Goal: Task Accomplishment & Management: Use online tool/utility

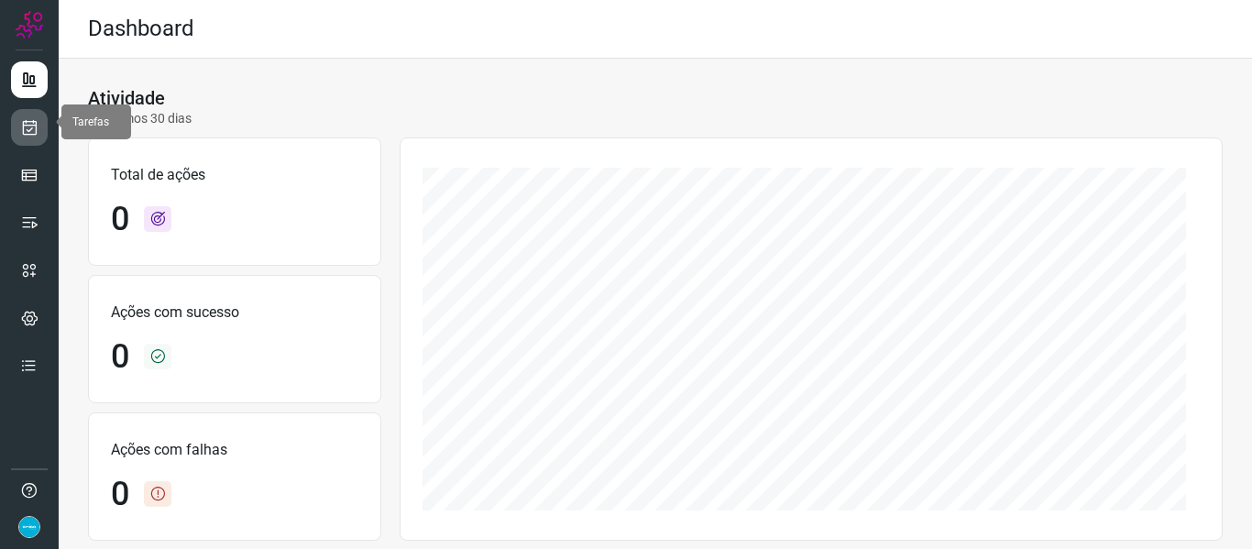
click at [33, 118] on icon at bounding box center [29, 127] width 19 height 18
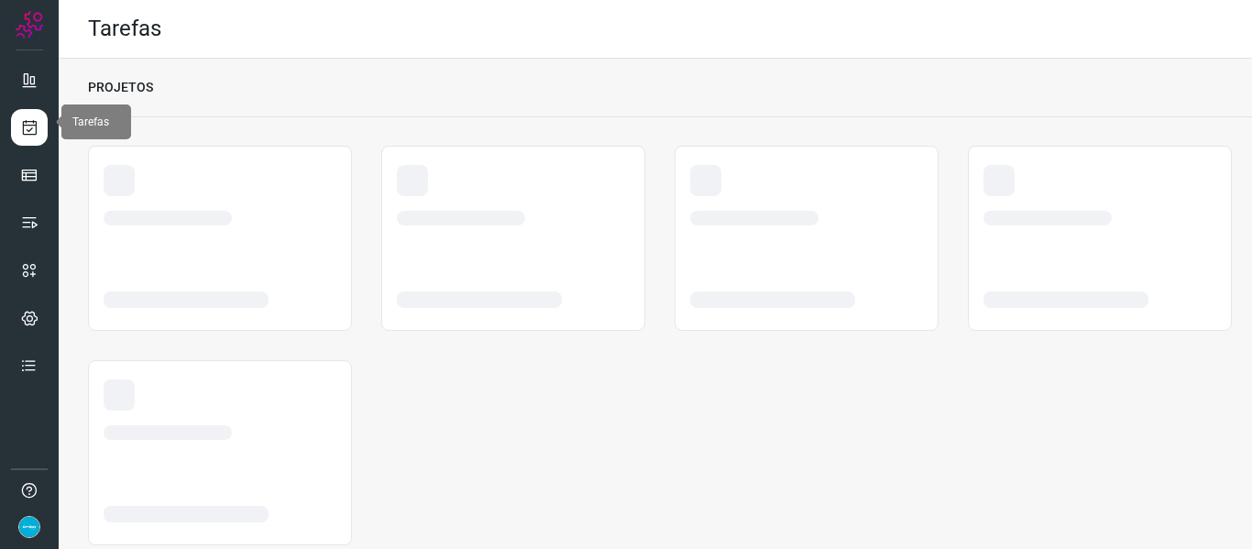
click at [37, 132] on link at bounding box center [29, 127] width 37 height 37
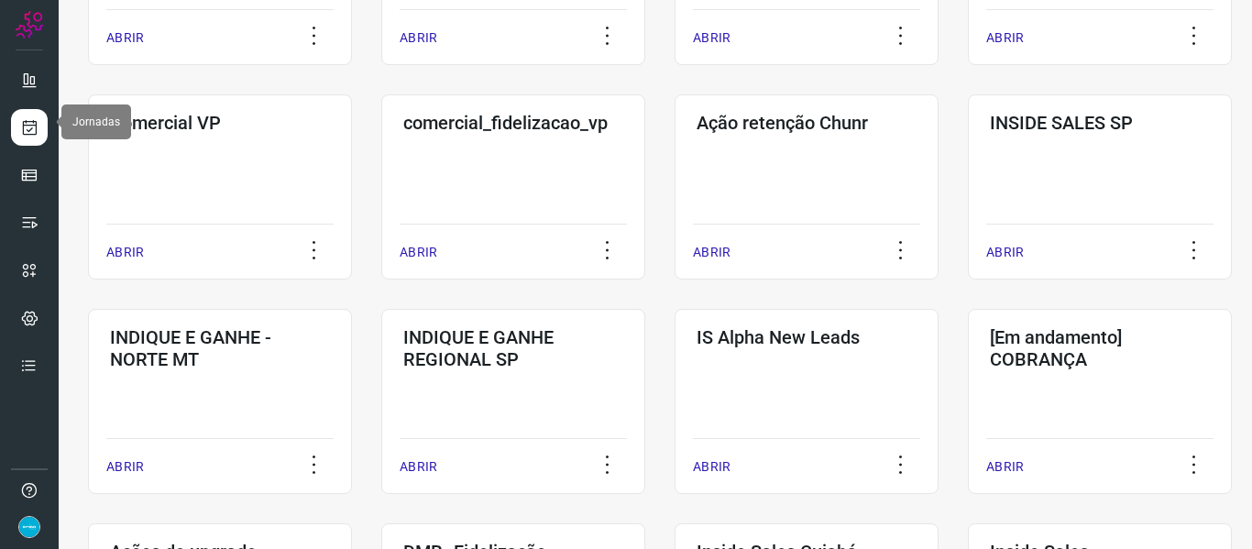
scroll to position [944, 0]
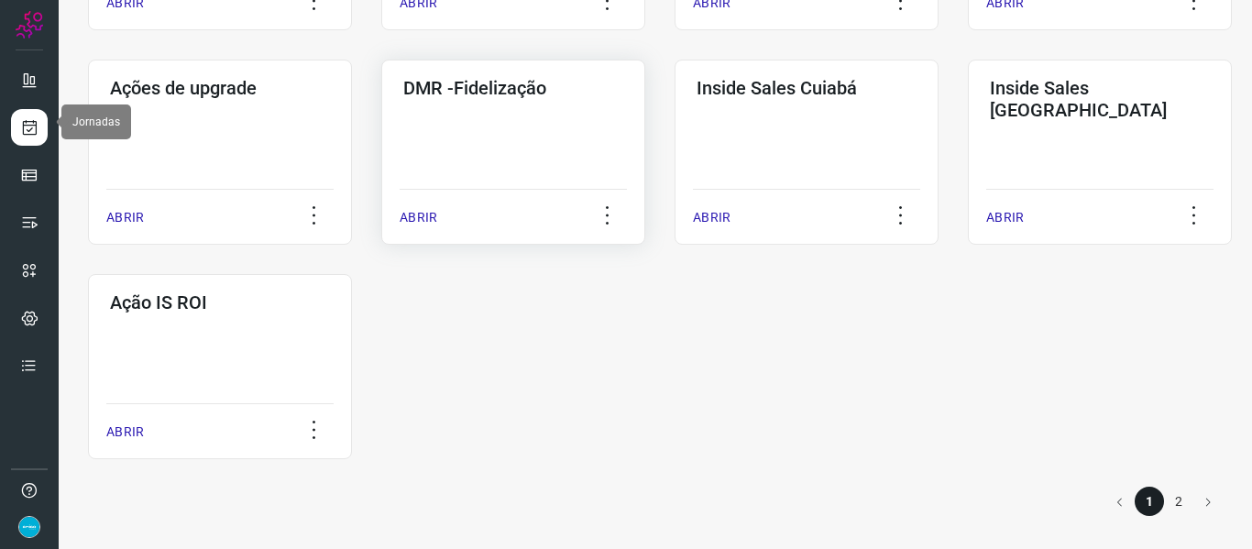
click at [411, 215] on p "ABRIR" at bounding box center [419, 217] width 38 height 19
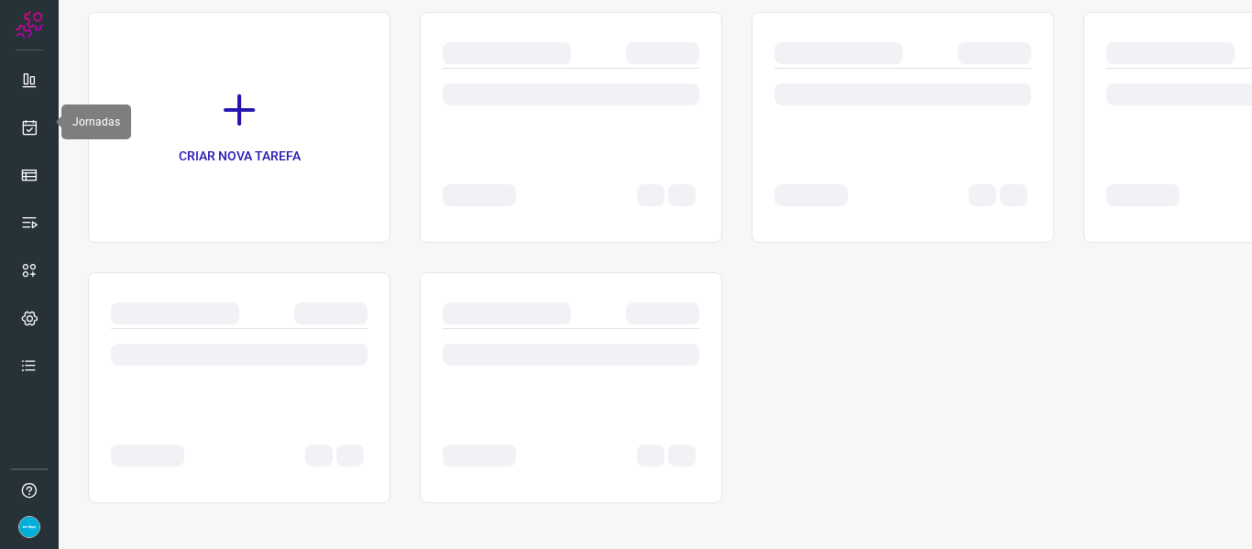
scroll to position [134, 0]
click at [420, 223] on div at bounding box center [571, 127] width 303 height 231
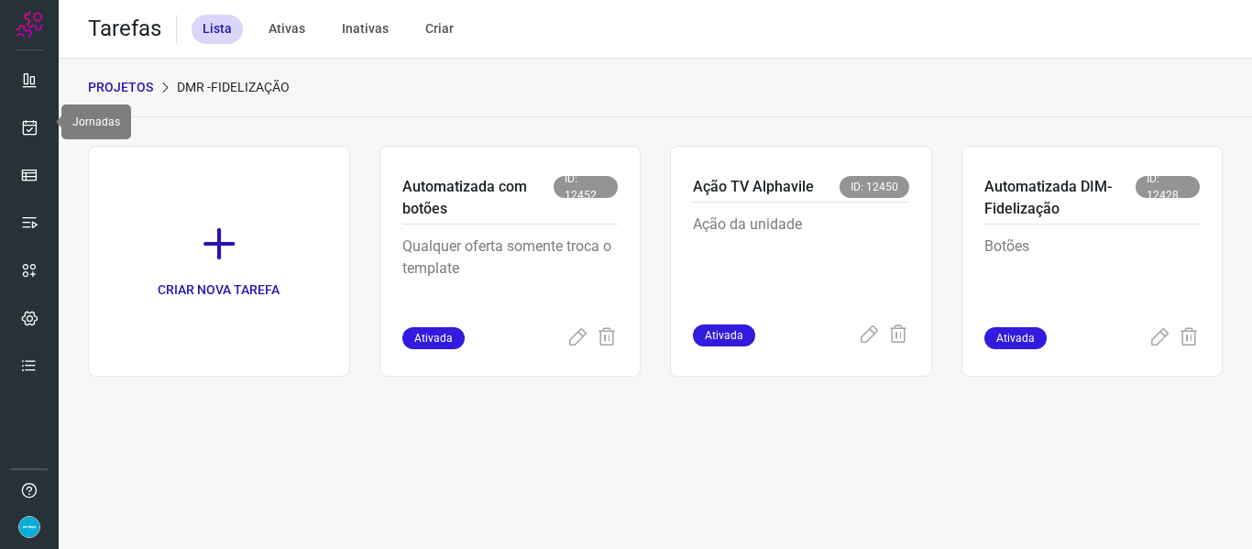
scroll to position [0, 0]
click at [1156, 336] on icon at bounding box center [1160, 338] width 22 height 22
click at [1160, 333] on icon at bounding box center [1160, 338] width 22 height 22
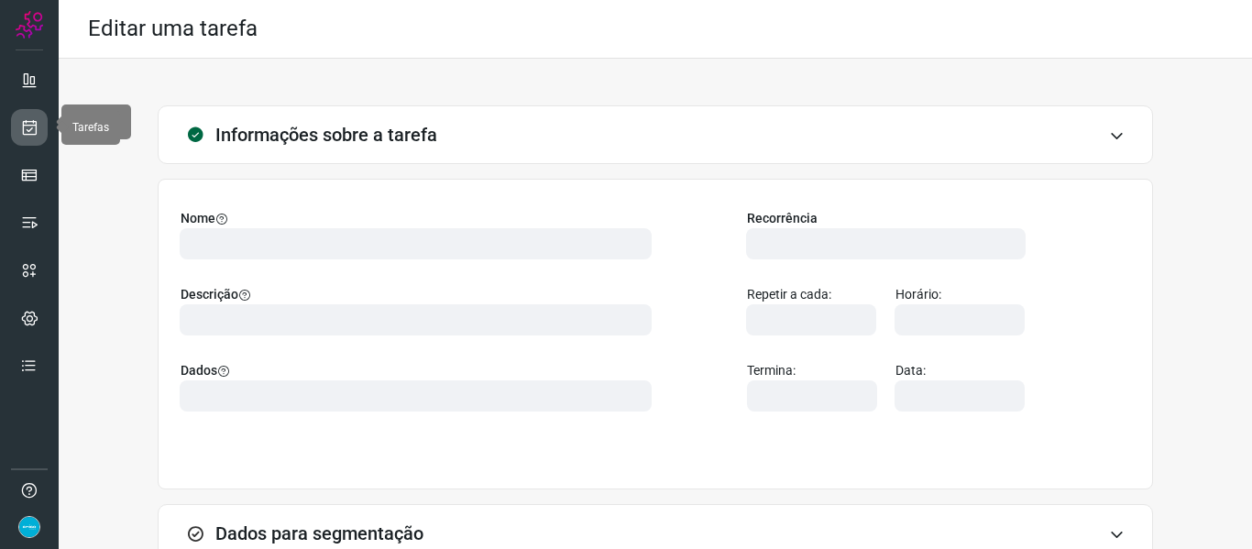
click at [28, 132] on icon at bounding box center [29, 127] width 19 height 18
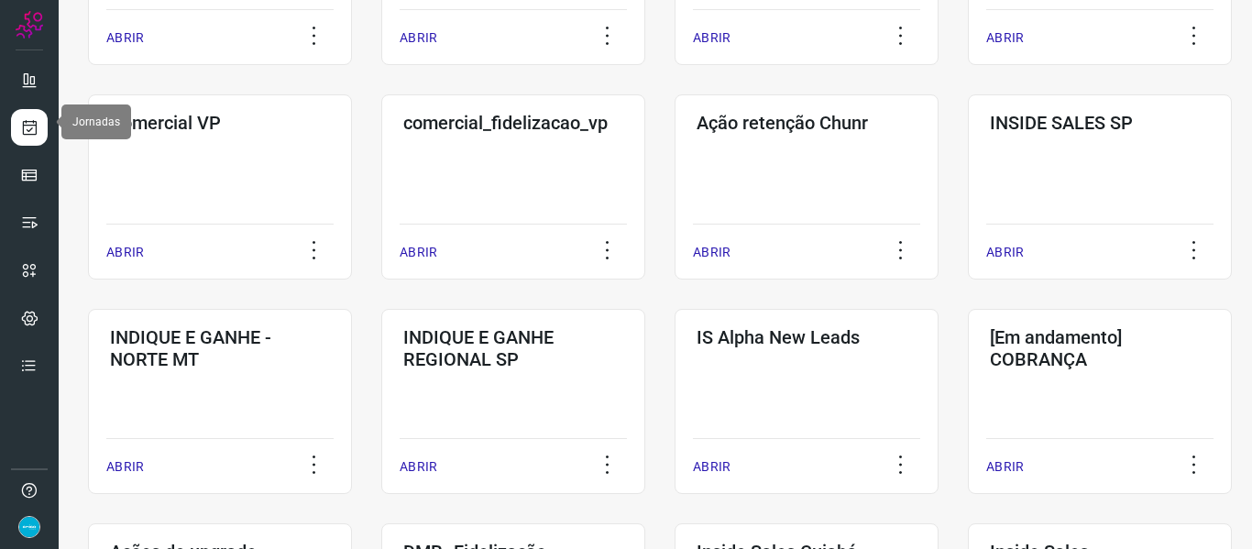
scroll to position [944, 0]
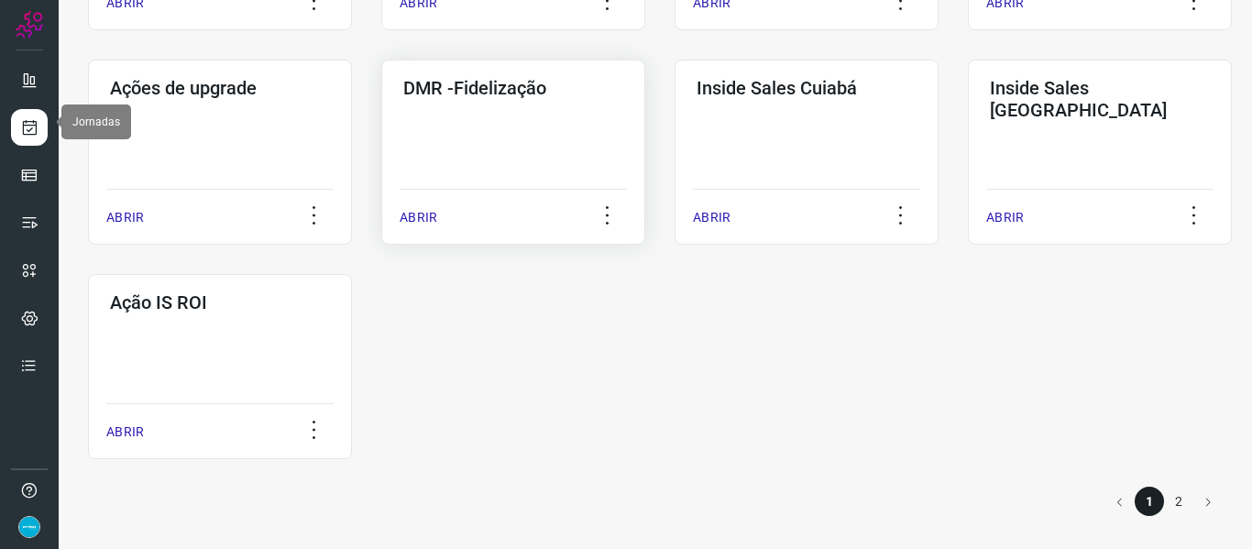
click at [413, 221] on p "ABRIR" at bounding box center [419, 217] width 38 height 19
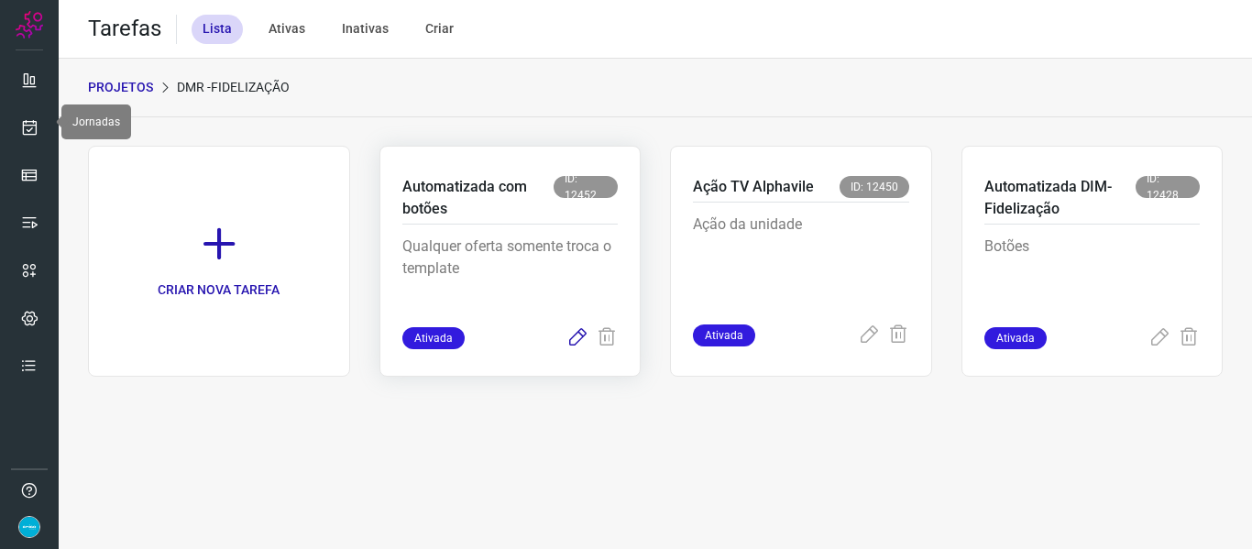
click at [574, 343] on icon at bounding box center [578, 338] width 22 height 22
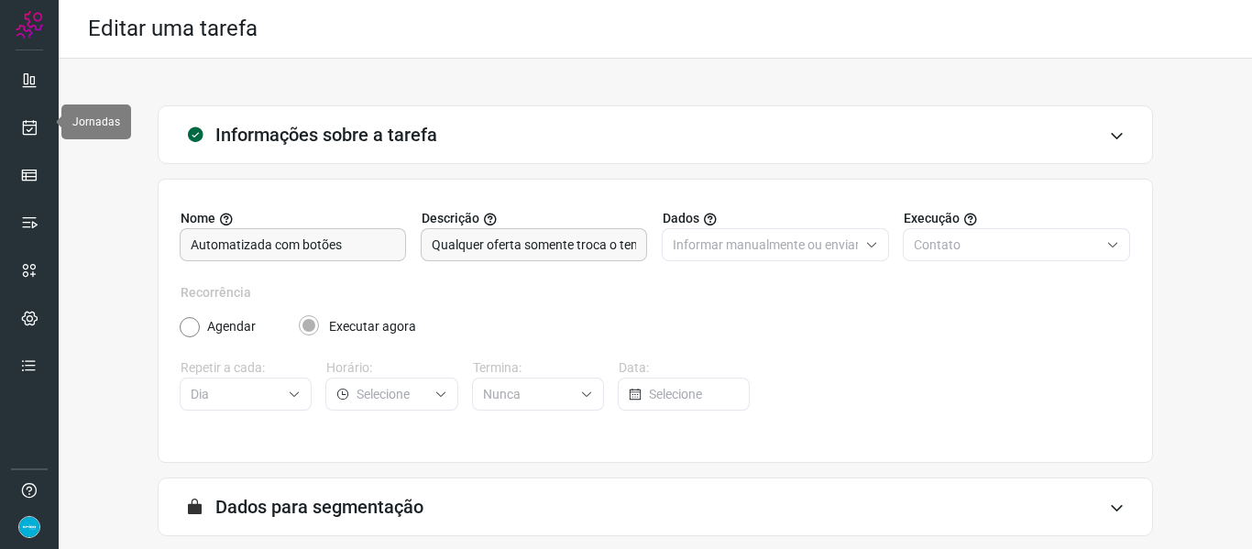
scroll to position [167, 0]
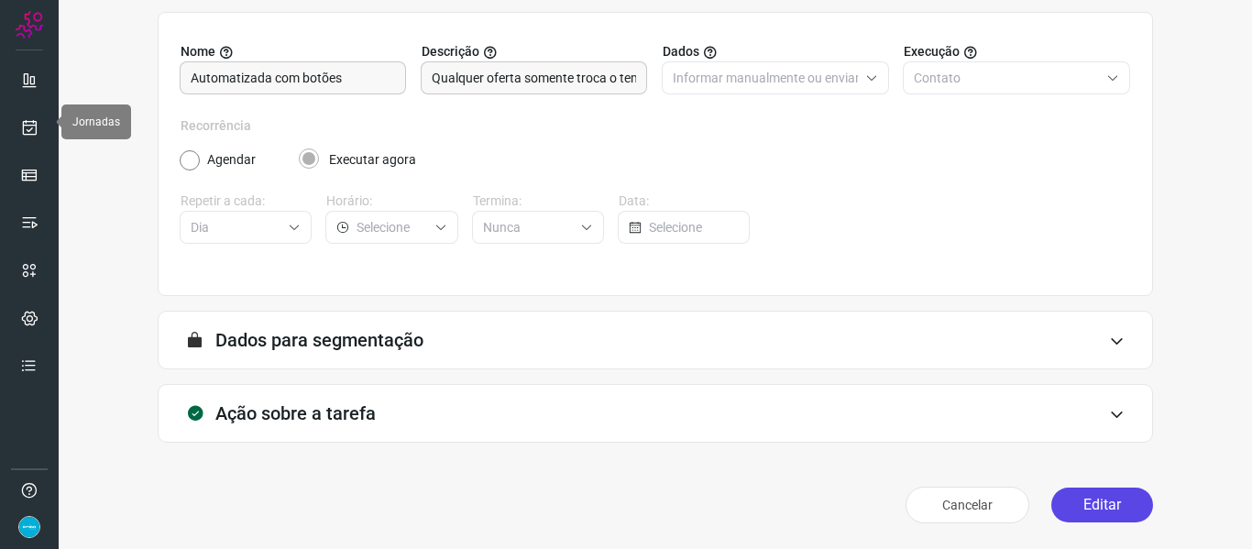
click at [1093, 502] on button "Editar" at bounding box center [1102, 505] width 102 height 35
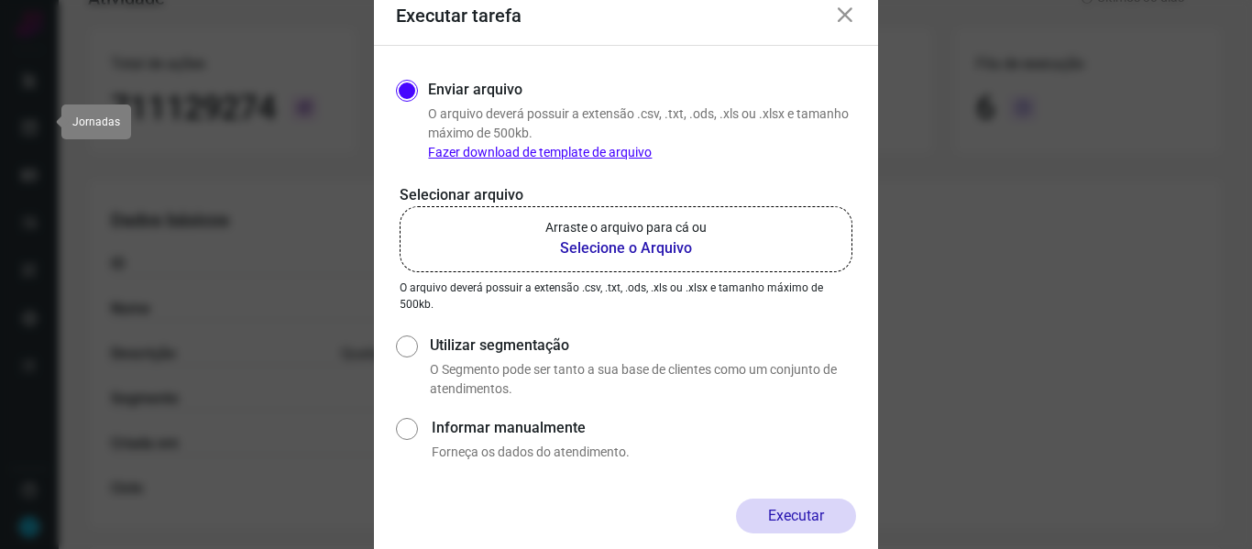
click at [660, 238] on b "Selecione o Arquivo" at bounding box center [625, 248] width 161 height 22
click at [0, 0] on input "Arraste o arquivo para cá ou Selecione o Arquivo" at bounding box center [0, 0] width 0 height 0
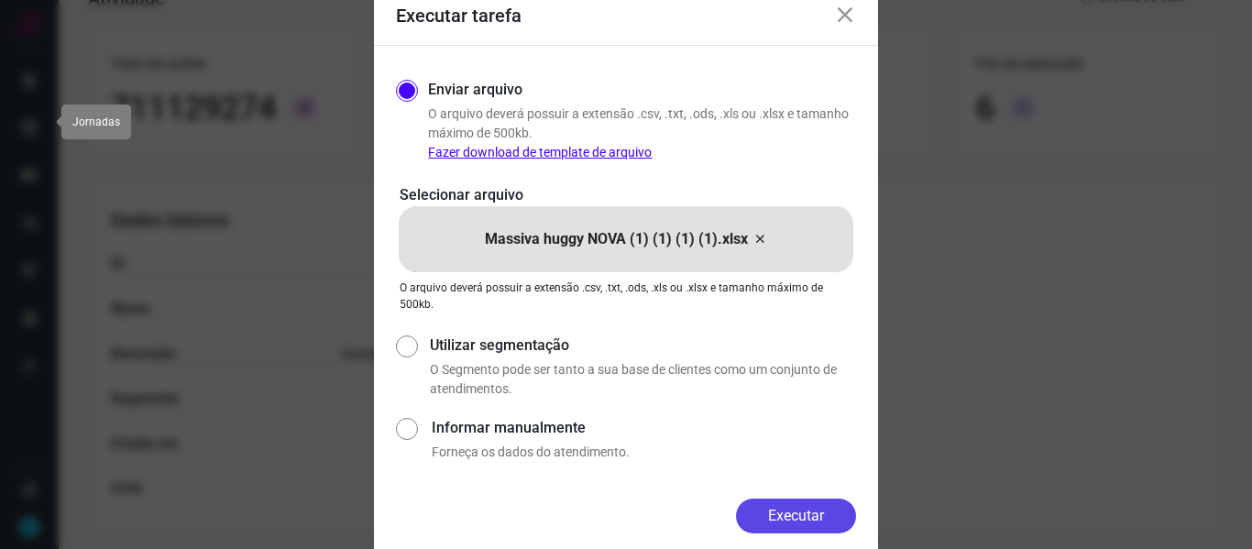
click at [788, 501] on button "Executar" at bounding box center [796, 516] width 120 height 35
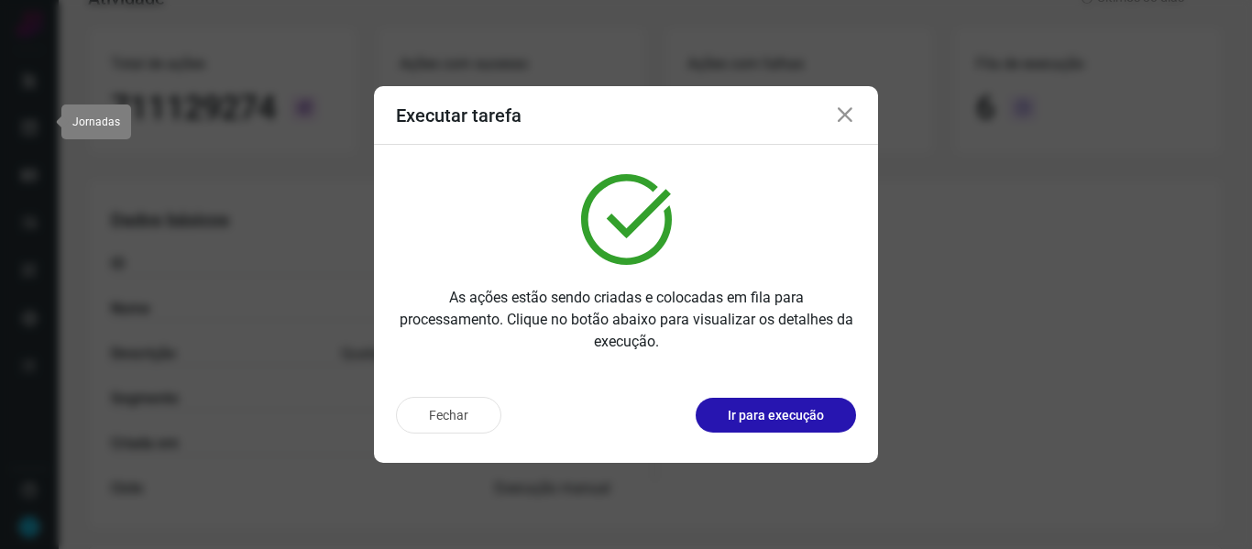
click at [844, 123] on icon at bounding box center [845, 116] width 22 height 22
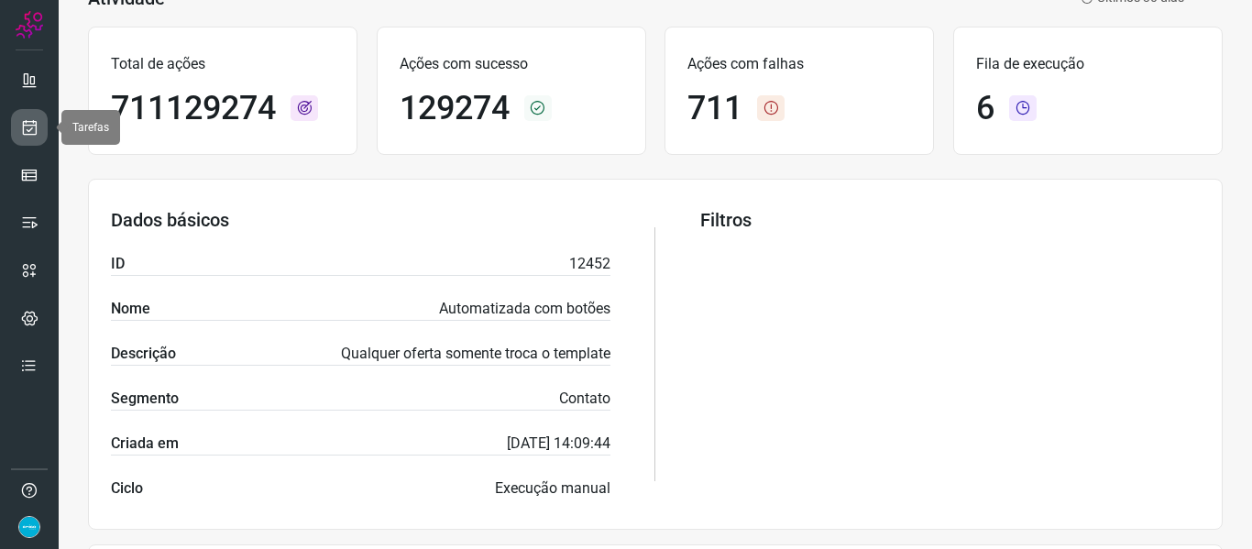
click at [25, 127] on icon at bounding box center [29, 127] width 19 height 18
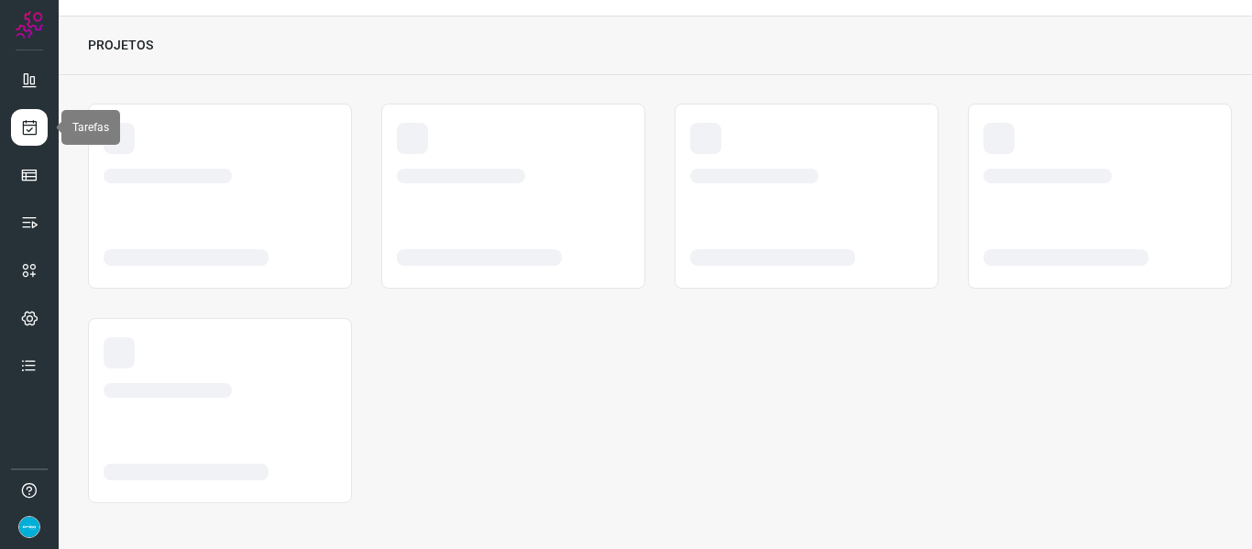
scroll to position [42, 0]
